Goal: Task Accomplishment & Management: Manage account settings

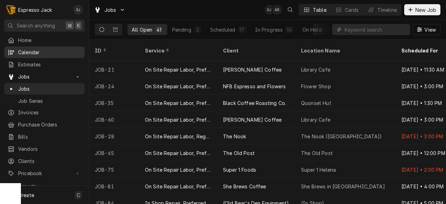
click at [37, 54] on span "Calendar" at bounding box center [49, 52] width 63 height 7
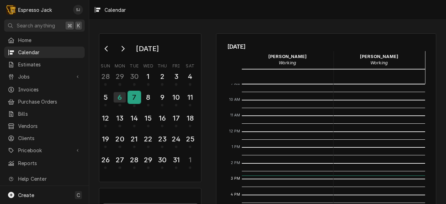
click at [130, 95] on div "7" at bounding box center [134, 98] width 12 height 12
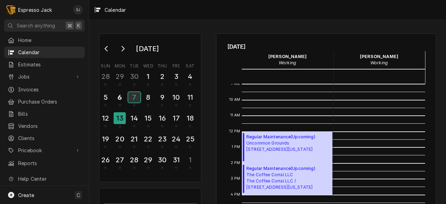
scroll to position [8, 0]
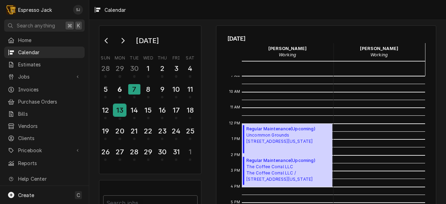
click at [124, 104] on div "13" at bounding box center [120, 111] width 12 height 17
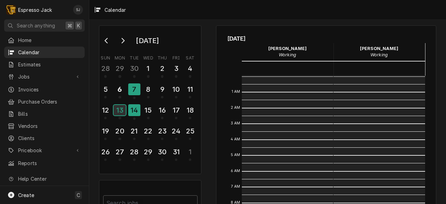
scroll to position [143, 0]
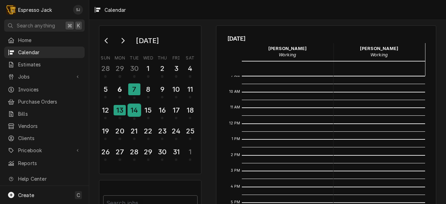
click at [139, 110] on div "14" at bounding box center [134, 110] width 12 height 12
click at [155, 112] on button "16" at bounding box center [162, 112] width 14 height 19
click at [150, 112] on div "15" at bounding box center [148, 110] width 12 height 12
click at [147, 125] on div "22" at bounding box center [148, 132] width 12 height 17
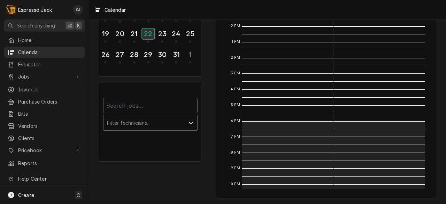
scroll to position [0, 0]
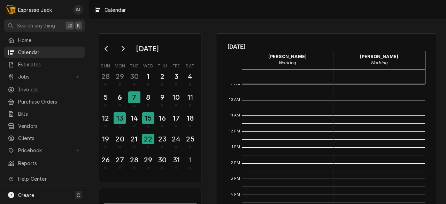
click at [264, 17] on div "Calendar" at bounding box center [267, 10] width 357 height 20
